Goal: Information Seeking & Learning: Learn about a topic

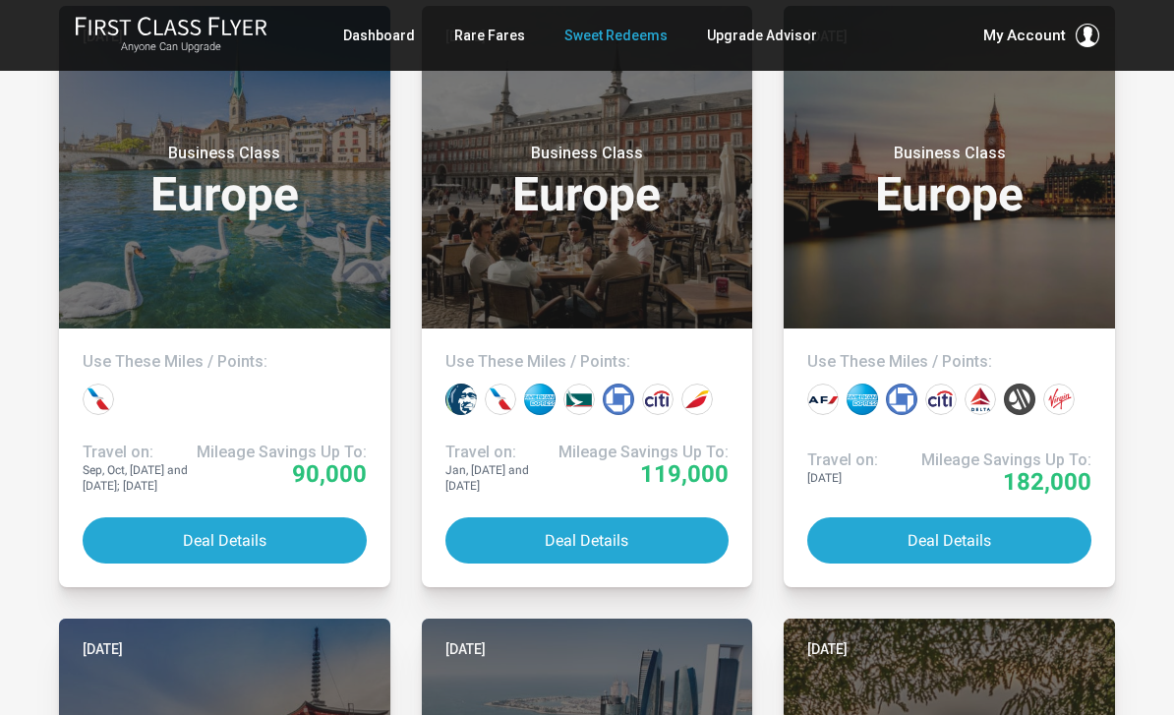
click at [1067, 26] on button "My Account" at bounding box center [1042, 36] width 116 height 24
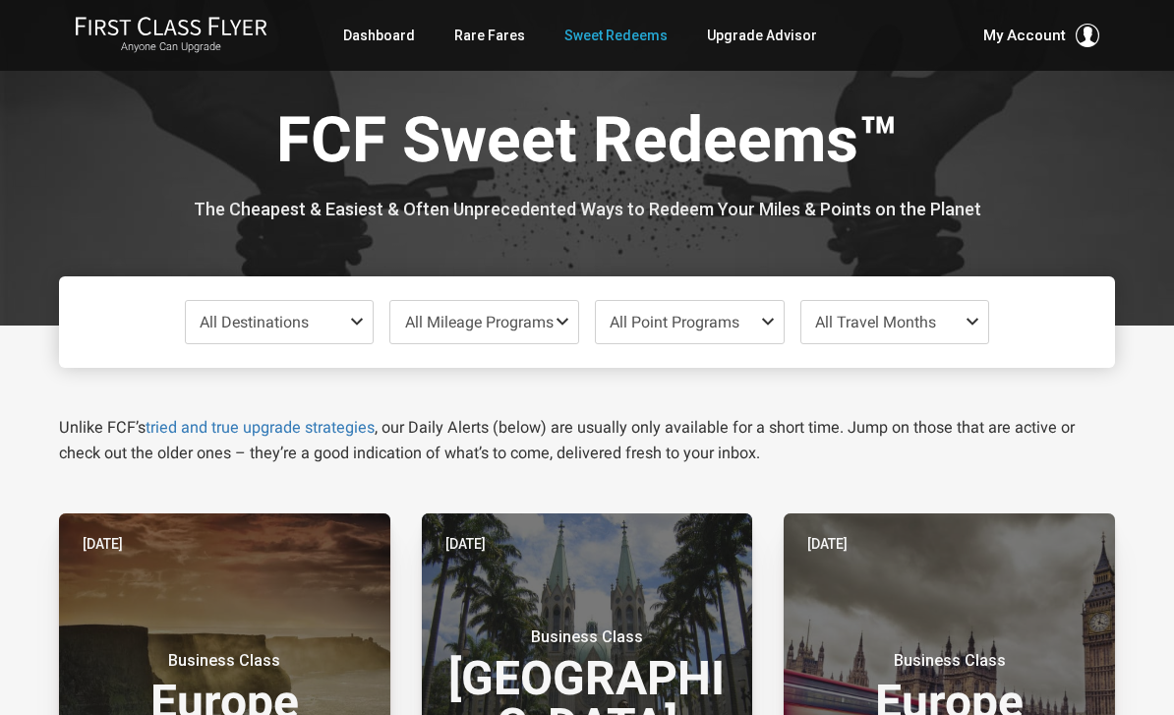
click at [769, 110] on h1 "FCF Sweet Redeems™" at bounding box center [588, 144] width 1028 height 76
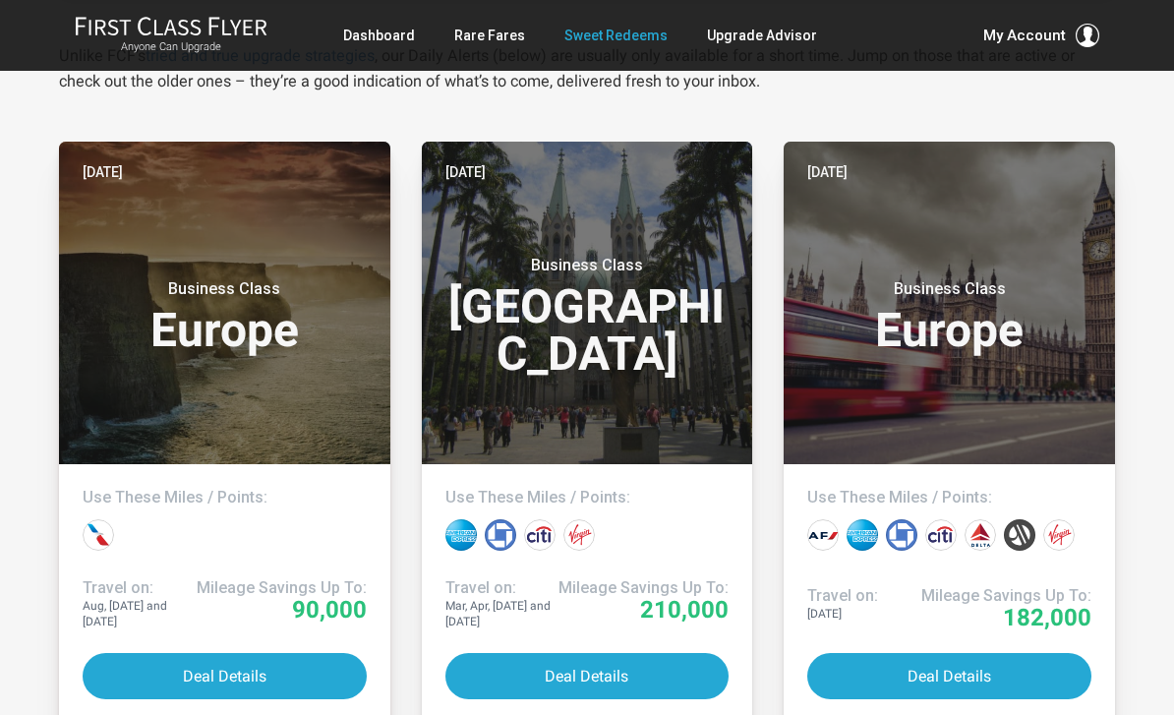
scroll to position [369, 0]
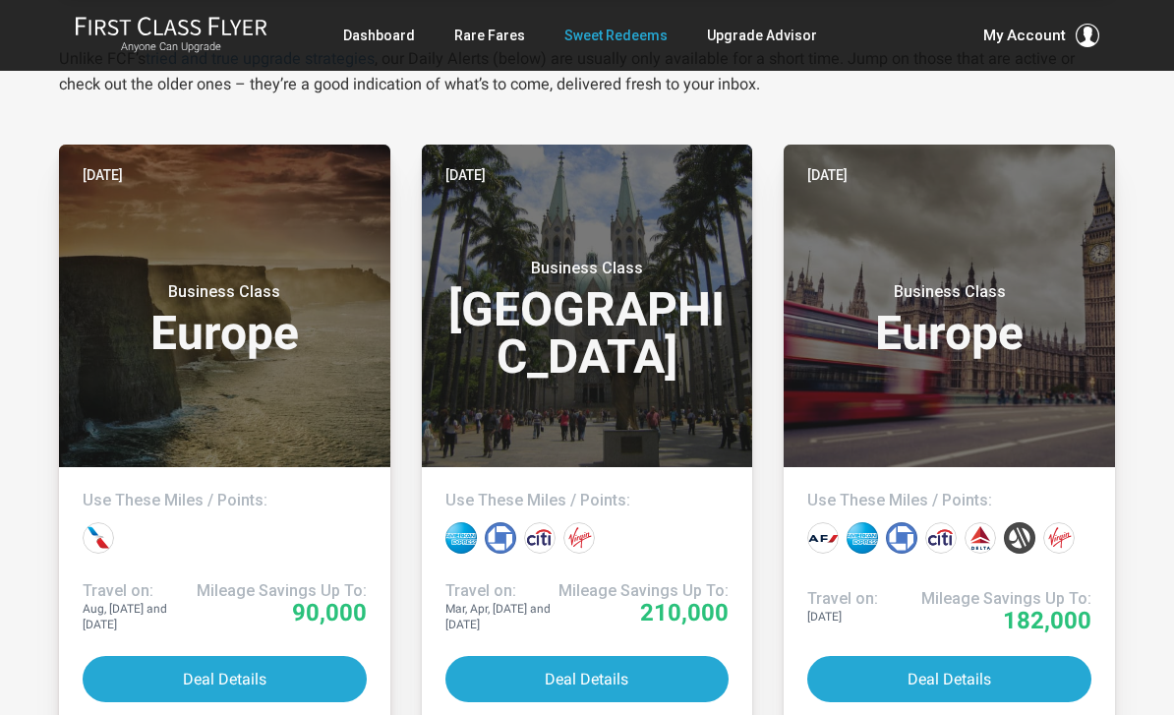
click at [493, 662] on button "Deal Details" at bounding box center [588, 679] width 284 height 46
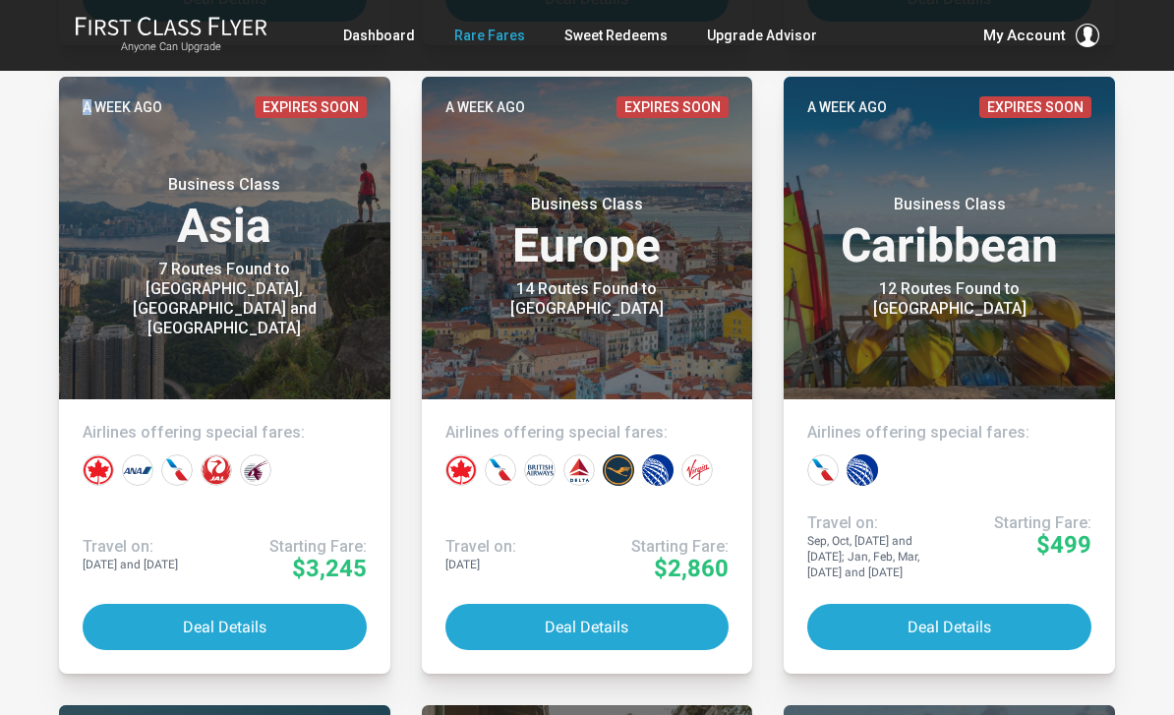
scroll to position [1733, 0]
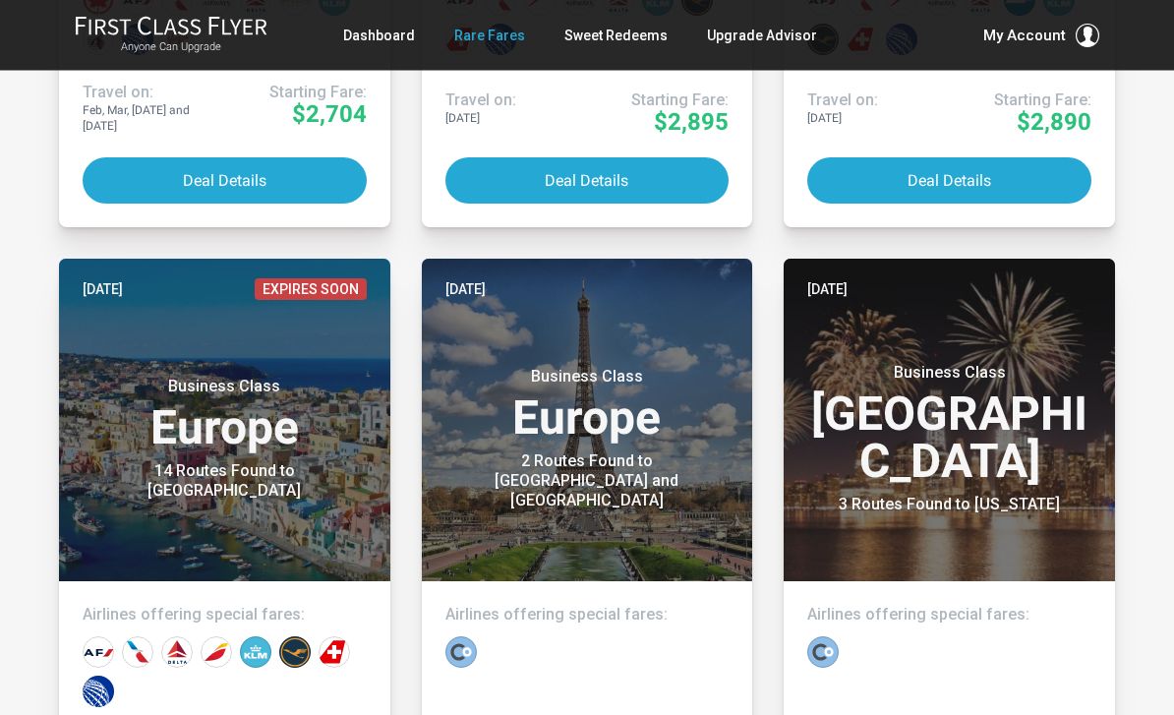
scroll to position [861, 0]
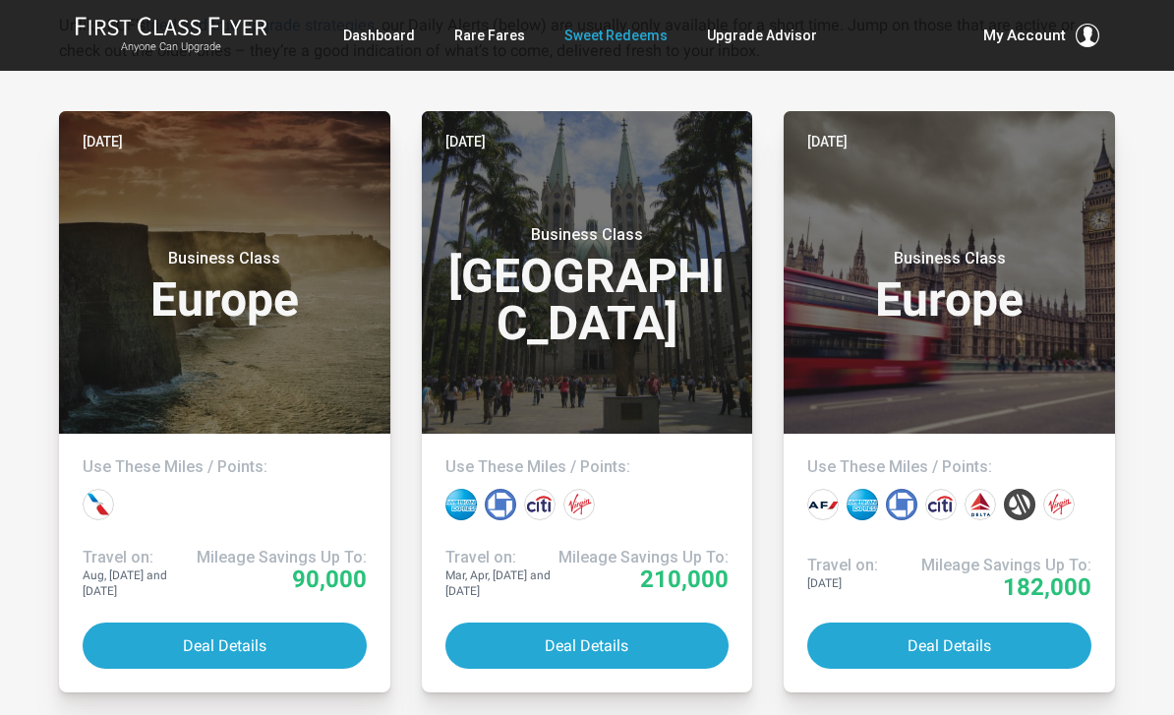
scroll to position [404, 0]
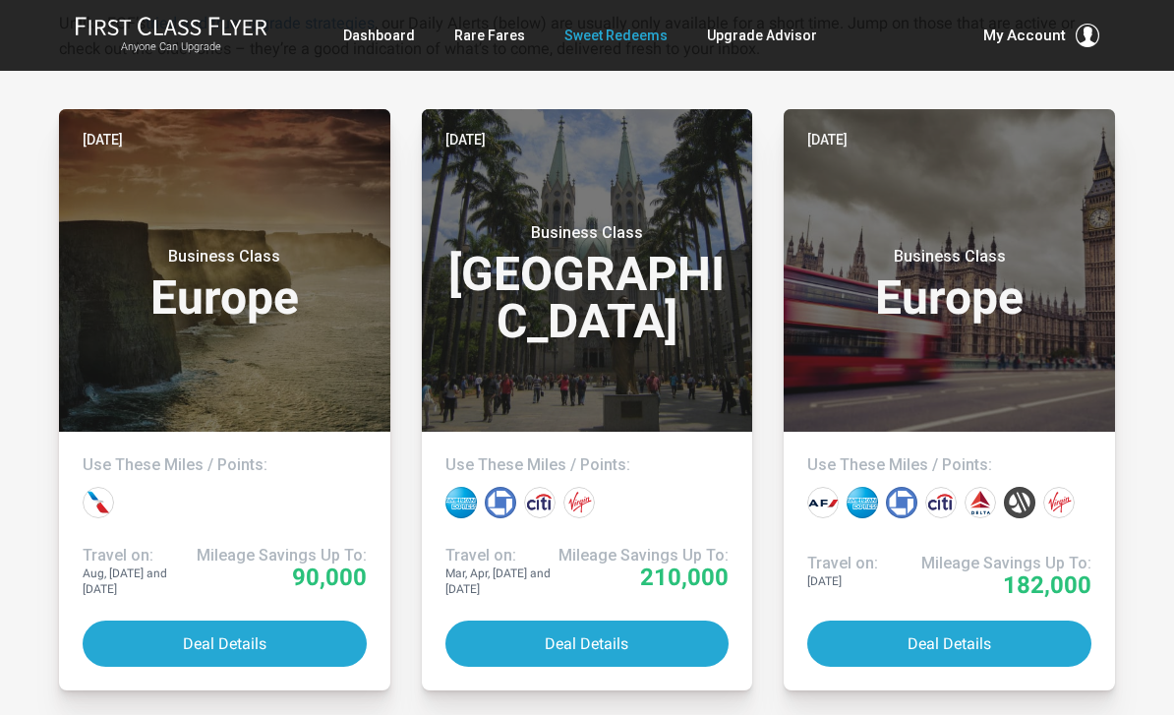
click at [548, 636] on button "Deal Details" at bounding box center [588, 644] width 284 height 46
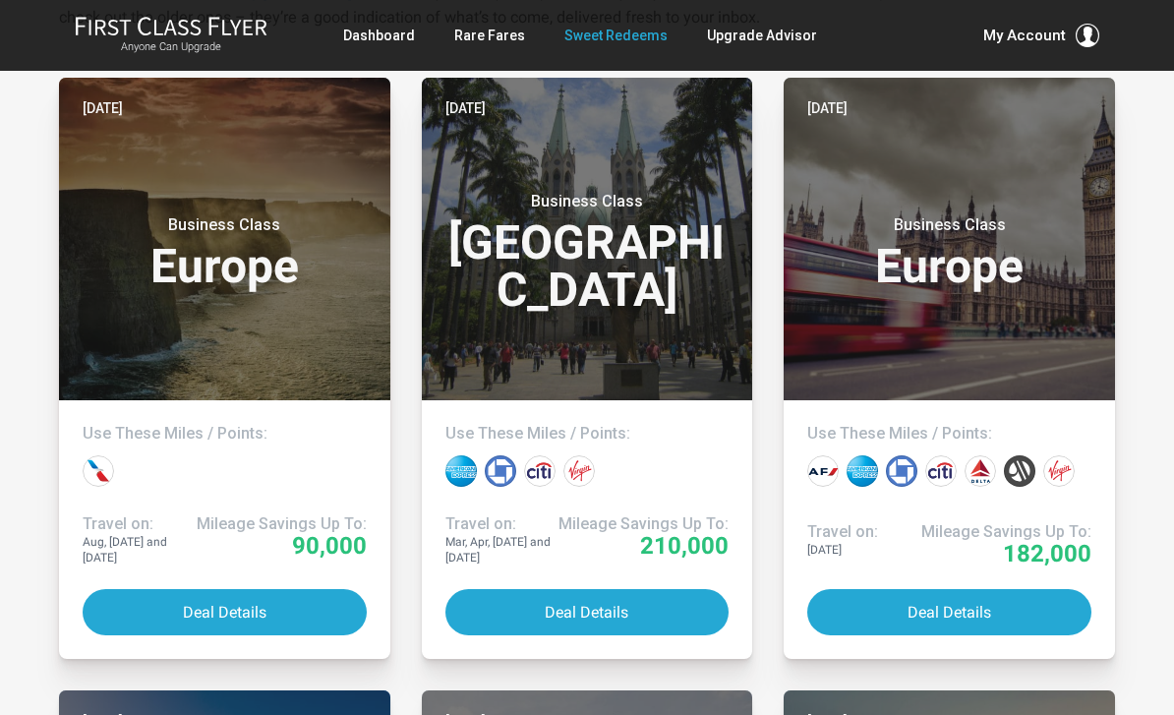
click at [393, 43] on link "Dashboard" at bounding box center [379, 35] width 72 height 35
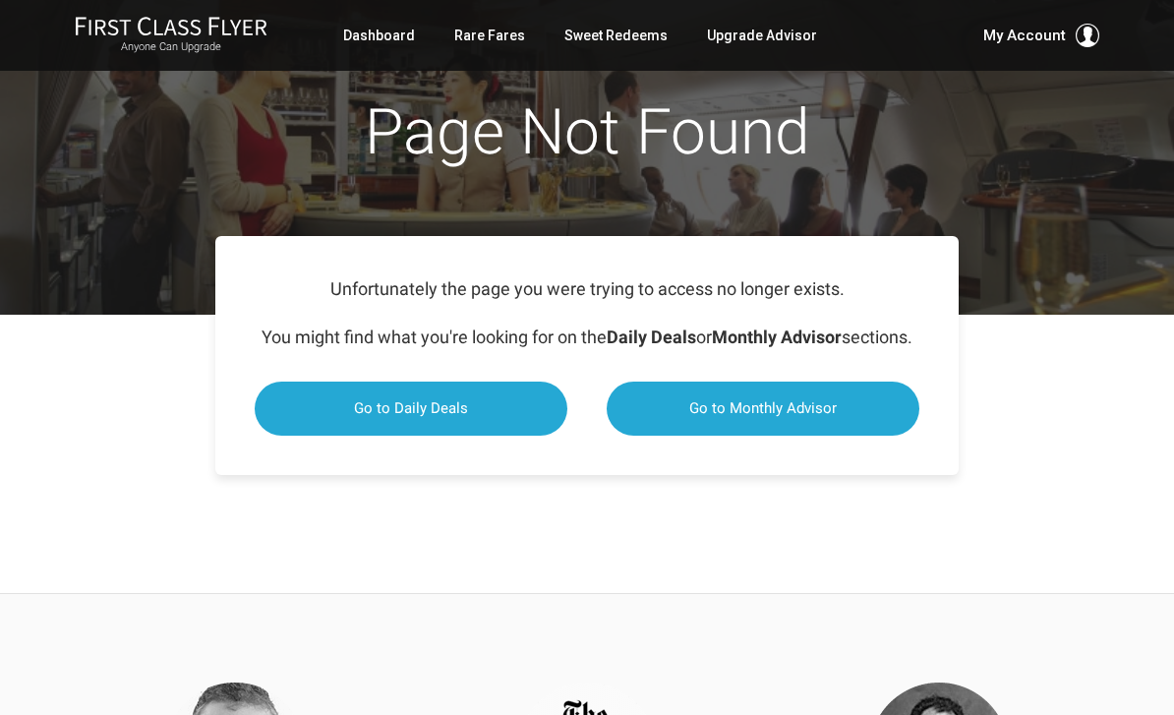
click at [389, 417] on span "Go to Daily Deals" at bounding box center [411, 408] width 114 height 18
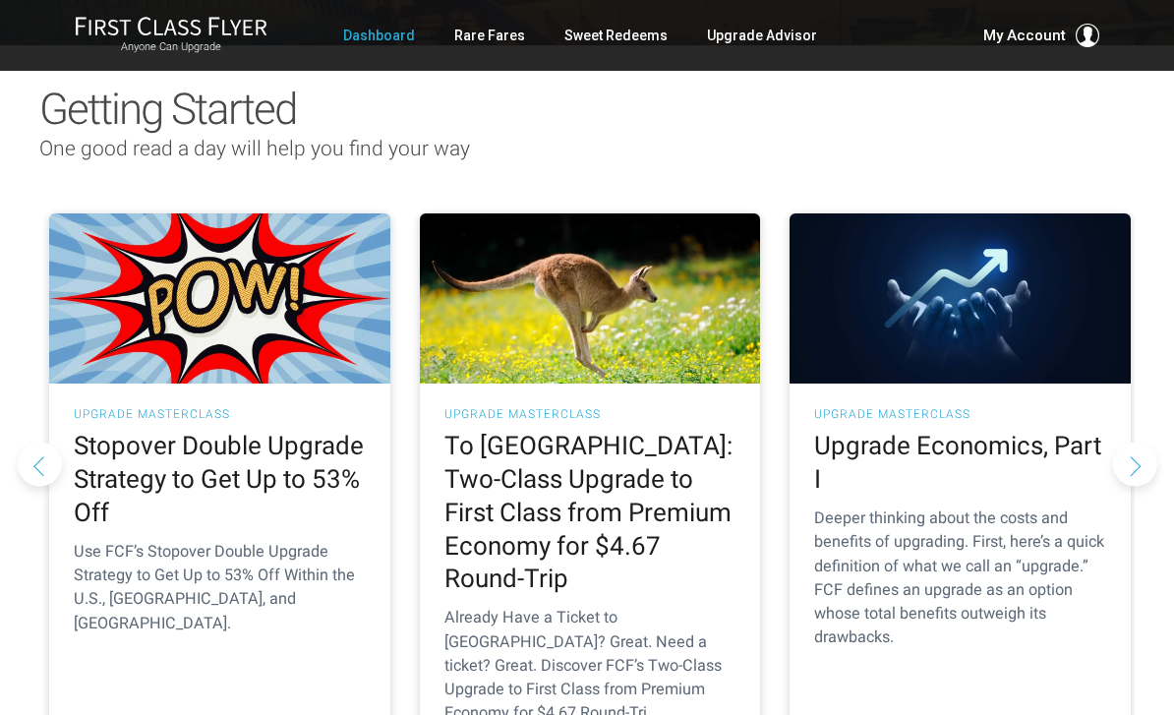
scroll to position [164, 0]
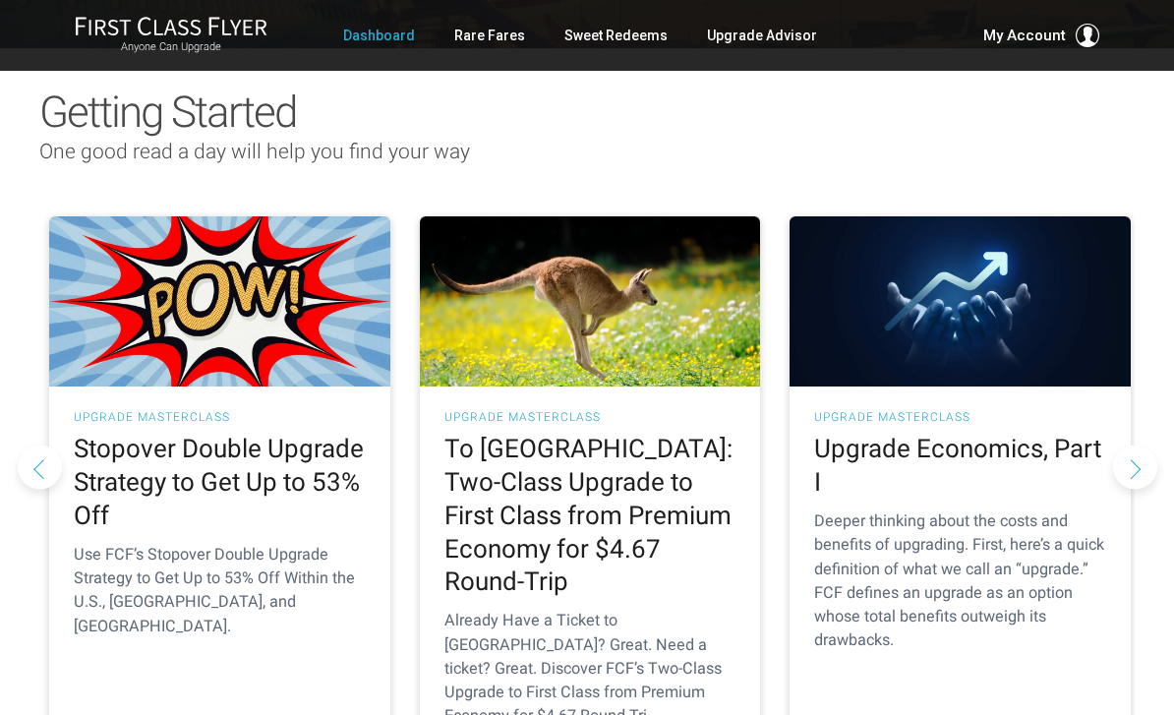
click at [485, 431] on div "UPGRADE MASTERCLASS To Australia: Two-Class Upgrade to First Class from Premium…" at bounding box center [590, 575] width 341 height 376
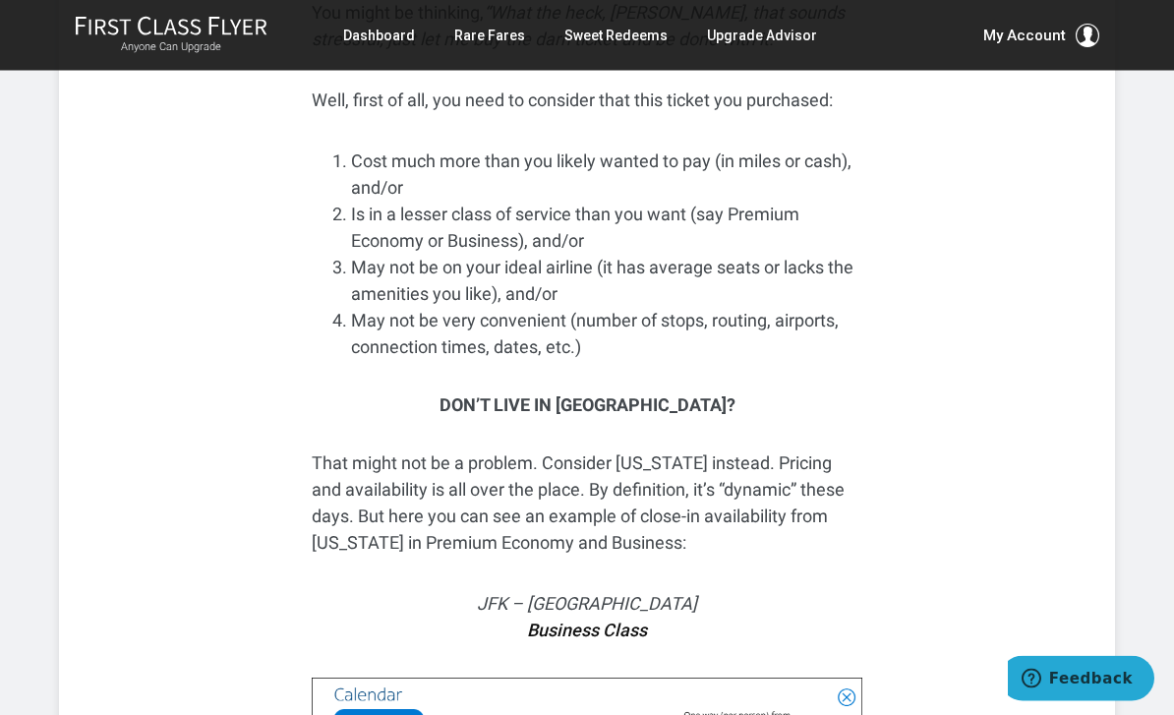
scroll to position [5116, 0]
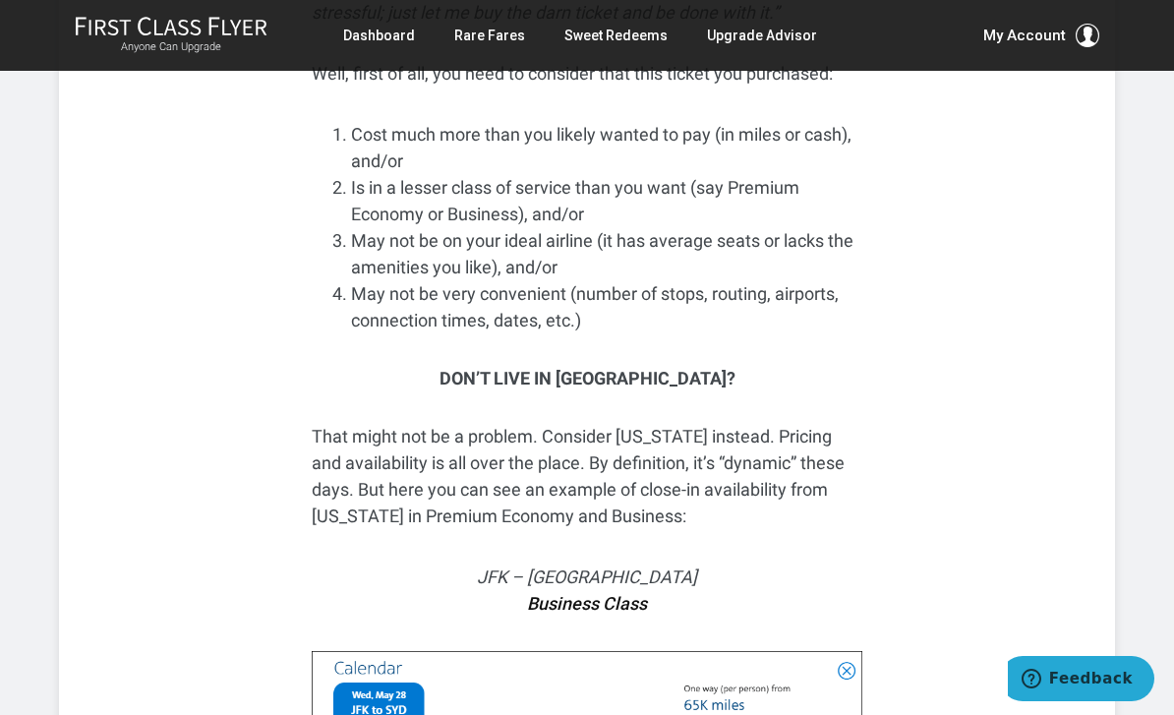
click at [67, 0] on div "Anyone Can Upgrade Dashboard Rare Fares Sweet Redeems Upgrade Advisor Profile L…" at bounding box center [587, 35] width 1174 height 71
